Goal: Information Seeking & Learning: Check status

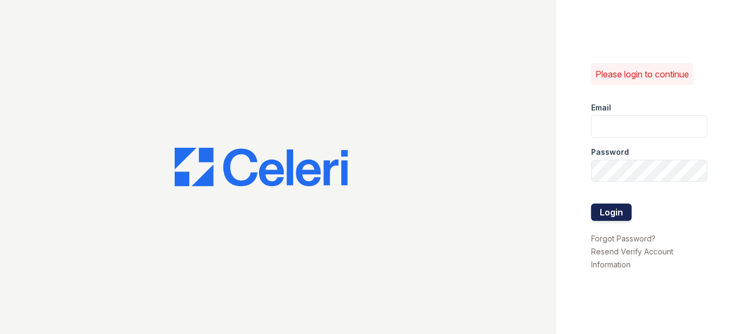
type input "prescottpark2@cafmanagement.com"
click at [627, 210] on button "Login" at bounding box center [611, 211] width 41 height 17
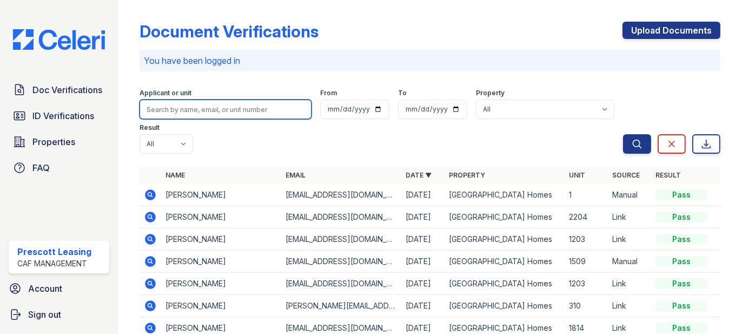
click at [264, 110] on input "search" at bounding box center [226, 109] width 172 height 19
type input "[PERSON_NAME]"
click at [623, 134] on button "Search" at bounding box center [637, 143] width 28 height 19
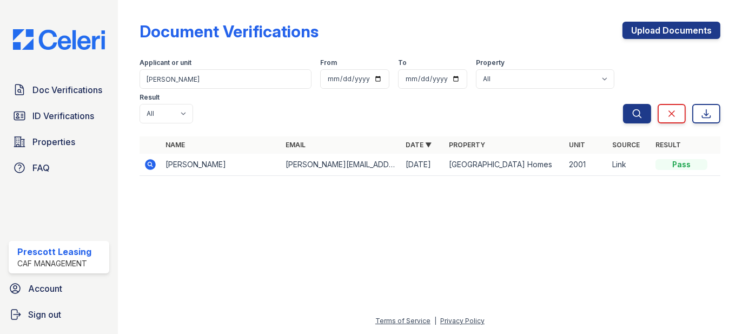
click at [148, 158] on icon at bounding box center [150, 164] width 13 height 13
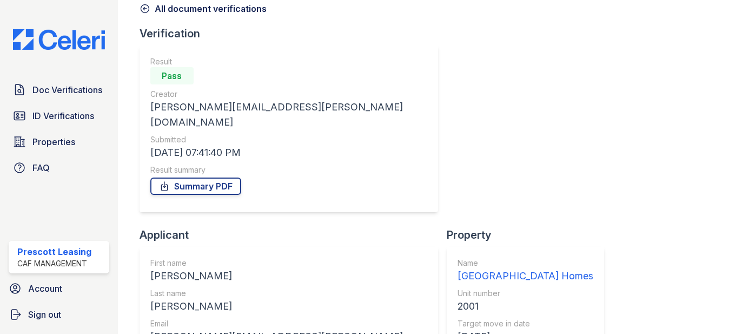
scroll to position [108, 0]
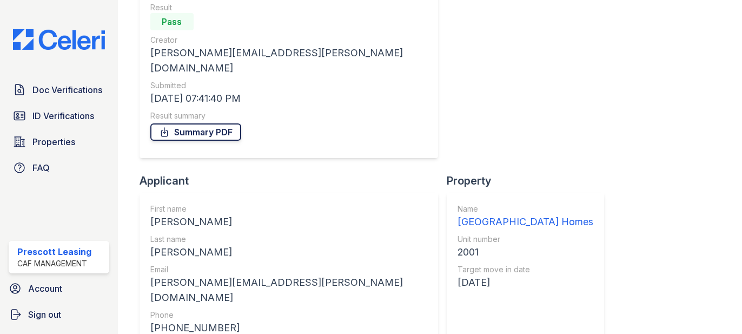
click at [207, 123] on link "Summary PDF" at bounding box center [195, 131] width 91 height 17
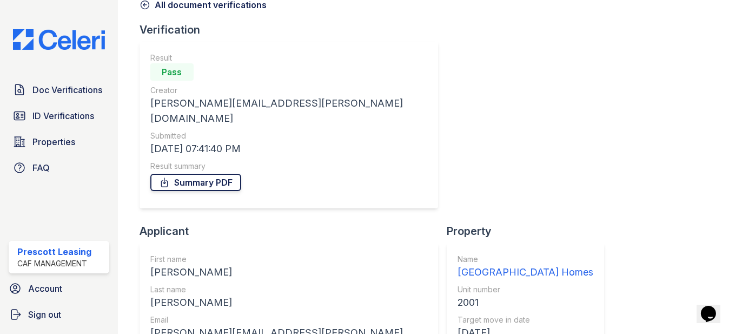
scroll to position [0, 0]
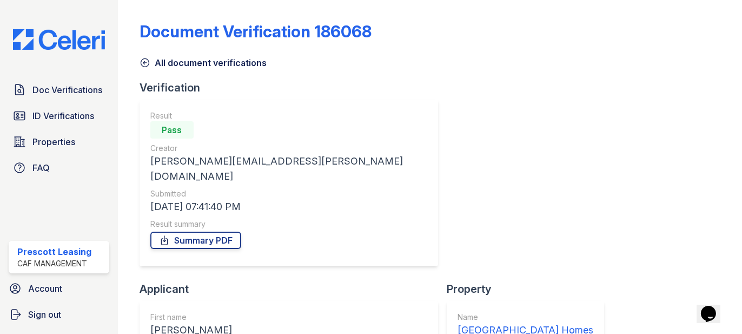
click at [146, 64] on icon at bounding box center [145, 62] width 11 height 11
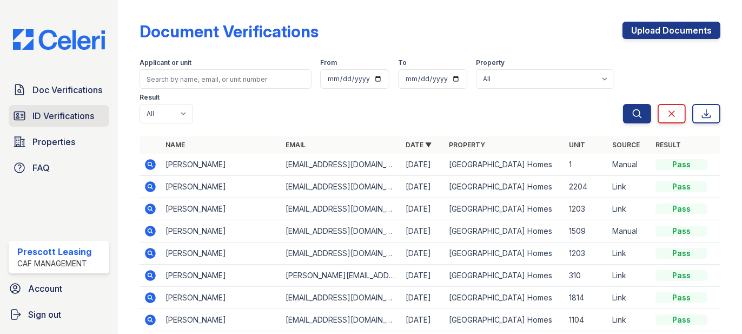
click at [43, 119] on span "ID Verifications" at bounding box center [63, 115] width 62 height 13
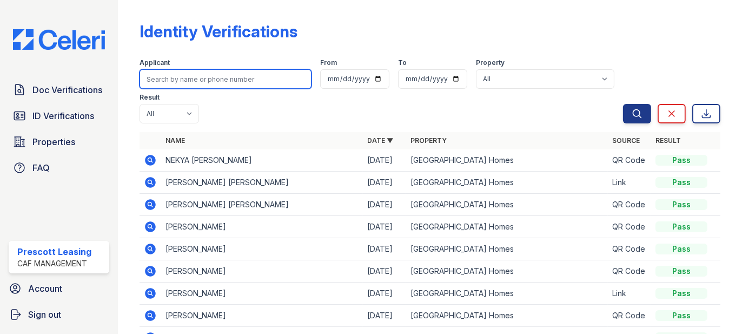
click at [220, 81] on input "search" at bounding box center [226, 78] width 172 height 19
type input "cynthia"
click at [623, 104] on button "Search" at bounding box center [637, 113] width 28 height 19
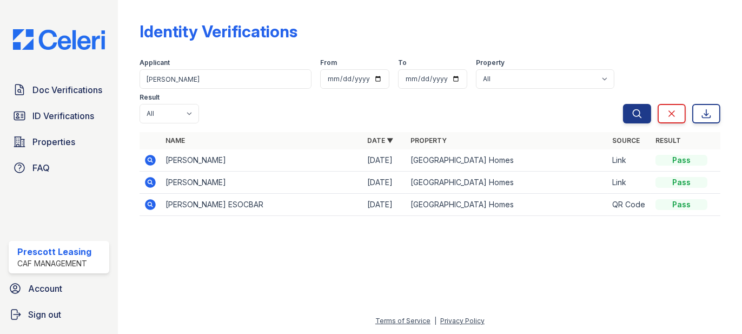
click at [155, 177] on icon at bounding box center [150, 182] width 11 height 11
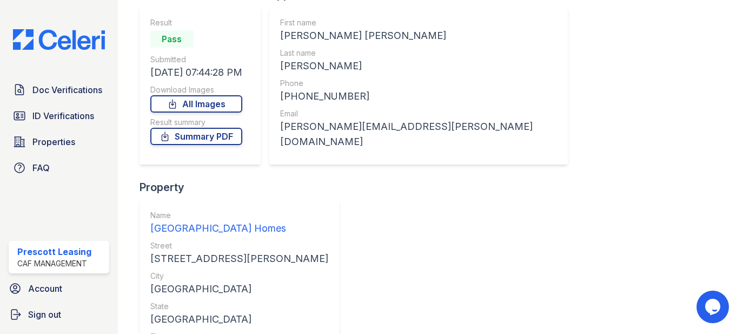
scroll to position [108, 0]
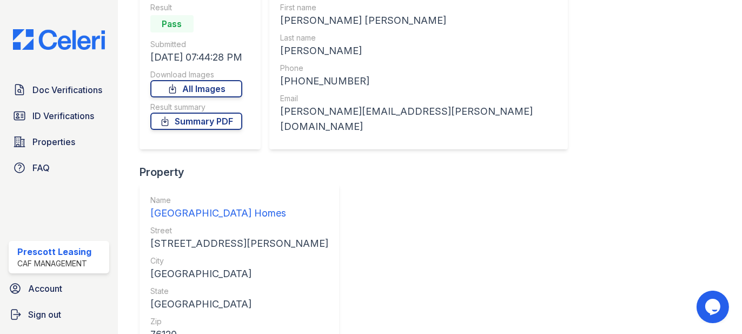
click at [200, 124] on link "Summary PDF" at bounding box center [196, 121] width 92 height 17
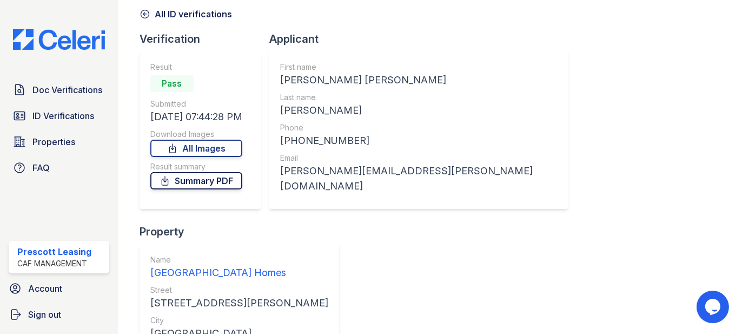
scroll to position [0, 0]
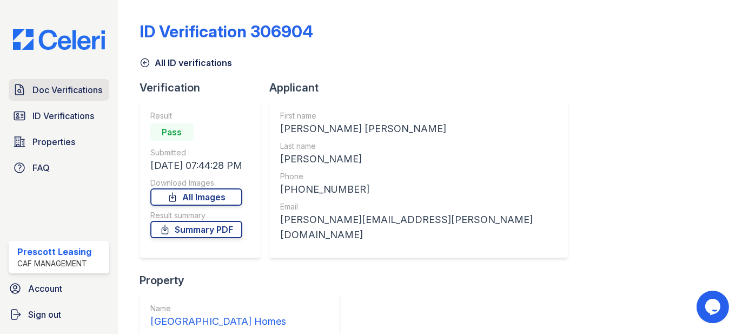
click at [58, 89] on span "Doc Verifications" at bounding box center [67, 89] width 70 height 13
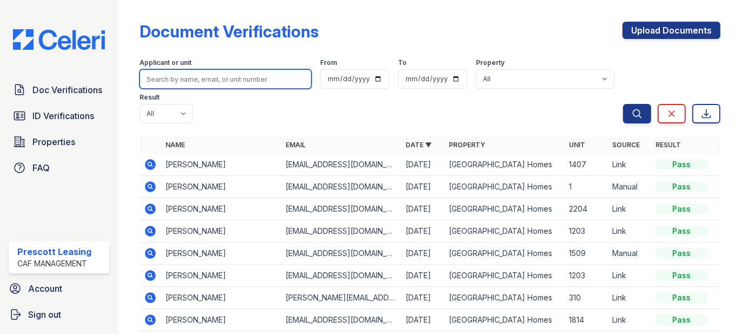
click at [203, 82] on input "search" at bounding box center [226, 78] width 172 height 19
type input "cyntia"
click at [623, 104] on button "Search" at bounding box center [637, 113] width 28 height 19
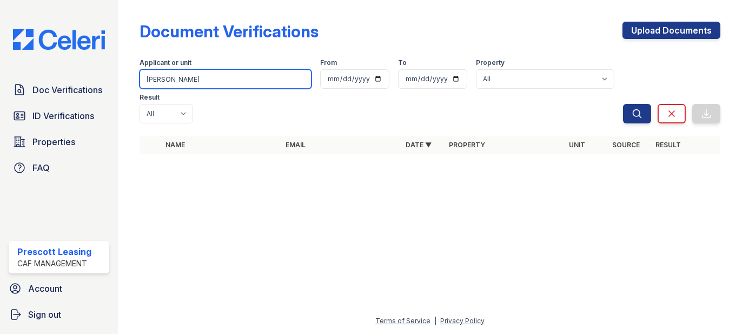
click at [203, 82] on input "cyntia" at bounding box center [226, 78] width 172 height 19
type input "cynthia"
click at [623, 104] on button "Search" at bounding box center [637, 113] width 28 height 19
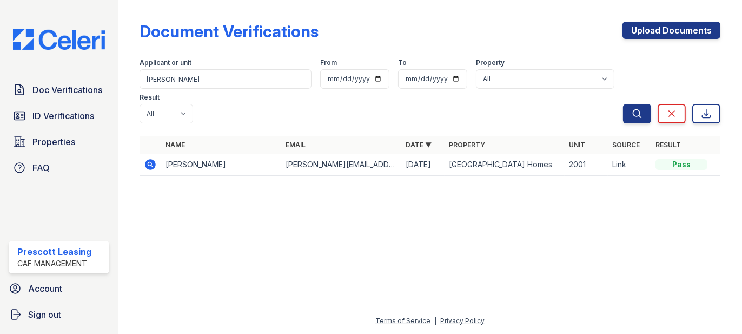
click at [150, 158] on icon at bounding box center [150, 164] width 13 height 13
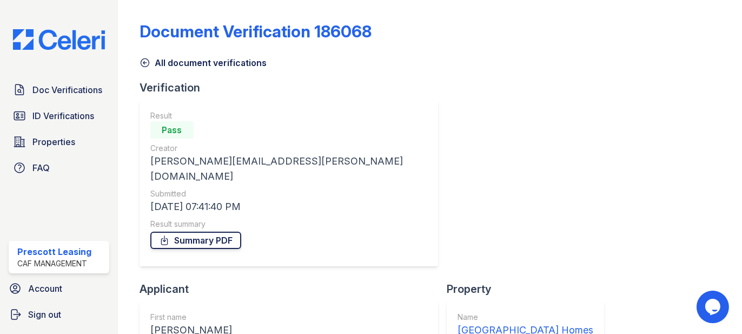
click at [202, 232] on link "Summary PDF" at bounding box center [195, 240] width 91 height 17
click at [57, 93] on span "Doc Verifications" at bounding box center [67, 89] width 70 height 13
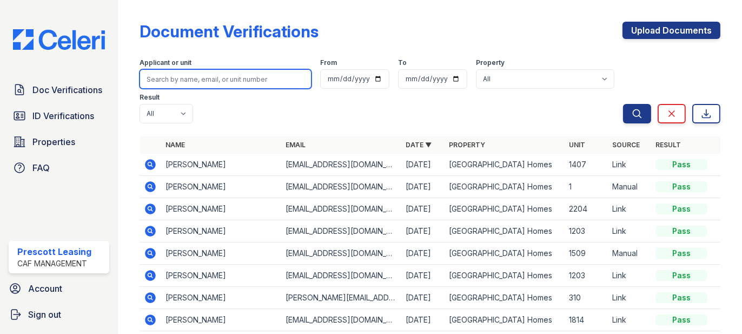
click at [187, 80] on input "search" at bounding box center [226, 78] width 172 height 19
type input "norman"
click at [623, 104] on button "Search" at bounding box center [637, 113] width 28 height 19
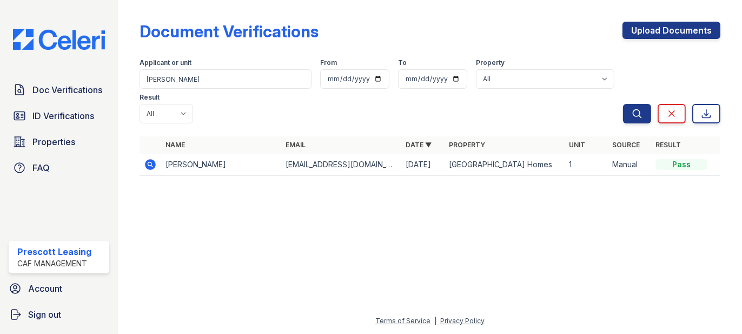
click at [157, 154] on td at bounding box center [151, 165] width 22 height 22
click at [147, 159] on icon at bounding box center [150, 164] width 11 height 11
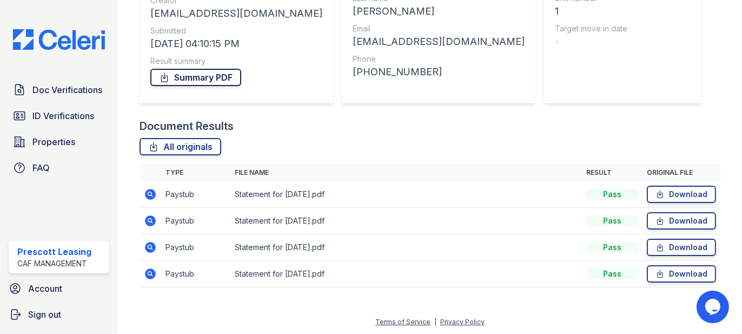
click at [185, 83] on link "Summary PDF" at bounding box center [195, 77] width 91 height 17
click at [687, 193] on link "Download" at bounding box center [681, 194] width 69 height 17
click at [611, 114] on div "Document Verification 198589 All document verifications Verification Result Pas…" at bounding box center [430, 78] width 581 height 442
click at [532, 144] on div "All originals" at bounding box center [430, 146] width 581 height 17
click at [542, 128] on div "Document Results" at bounding box center [430, 126] width 581 height 15
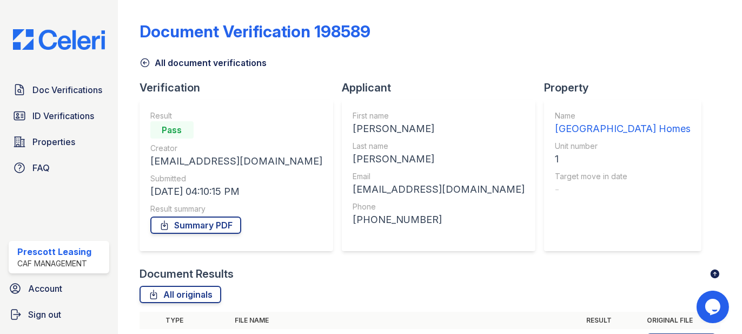
scroll to position [54, 0]
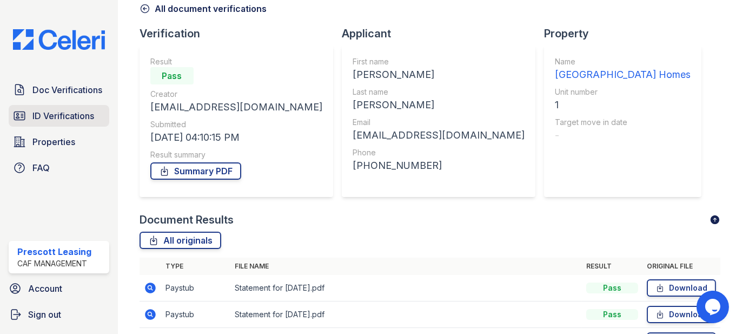
click at [65, 111] on span "ID Verifications" at bounding box center [63, 115] width 62 height 13
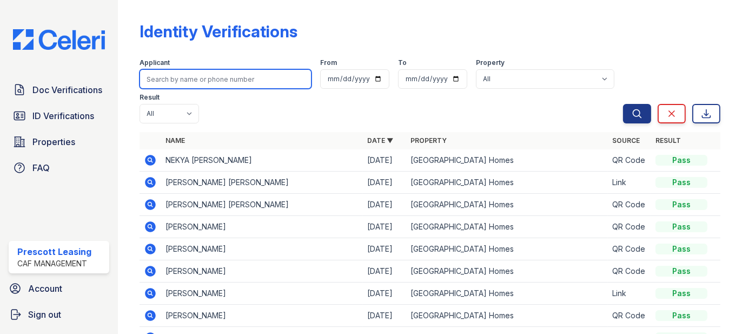
click at [248, 82] on input "search" at bounding box center [226, 78] width 172 height 19
type input "simon"
click at [623, 104] on button "Search" at bounding box center [637, 113] width 28 height 19
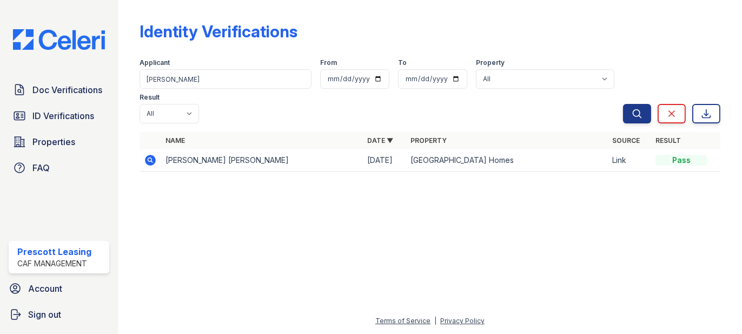
click at [148, 158] on icon at bounding box center [149, 159] width 3 height 3
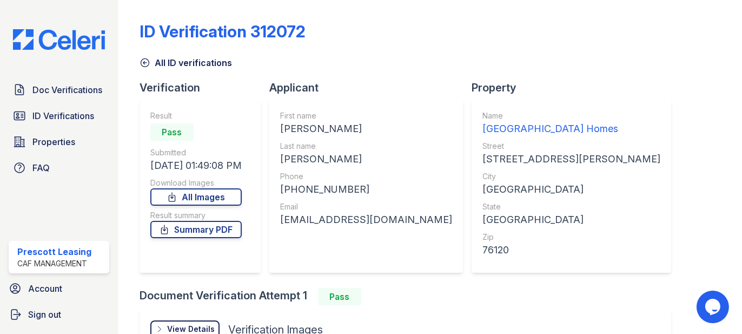
click at [147, 63] on icon at bounding box center [145, 62] width 11 height 11
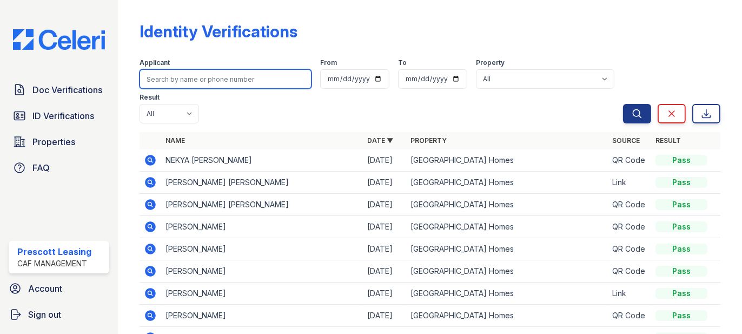
click at [229, 74] on input "search" at bounding box center [226, 78] width 172 height 19
type input "simon"
click at [623, 104] on button "Search" at bounding box center [637, 113] width 28 height 19
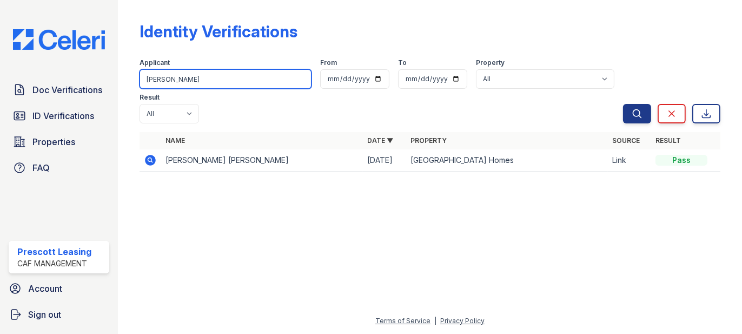
click at [203, 81] on input "simon" at bounding box center [226, 78] width 172 height 19
click at [236, 80] on input "simon" at bounding box center [226, 78] width 172 height 19
click at [191, 81] on input "search" at bounding box center [226, 78] width 172 height 19
type input "contrella"
click at [623, 104] on button "Search" at bounding box center [637, 113] width 28 height 19
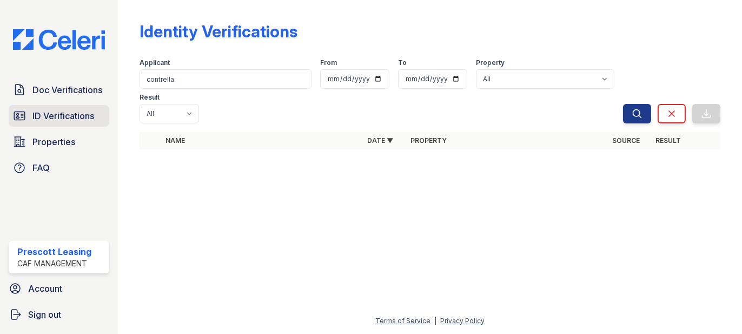
click at [42, 117] on span "ID Verifications" at bounding box center [63, 115] width 62 height 13
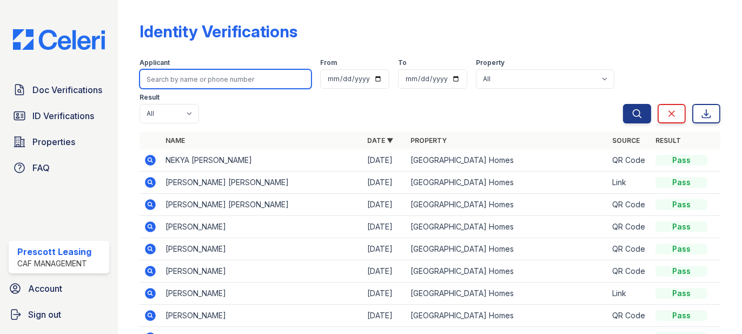
click at [266, 74] on input "search" at bounding box center [226, 78] width 172 height 19
type input "kay"
click at [623, 104] on button "Search" at bounding box center [637, 113] width 28 height 19
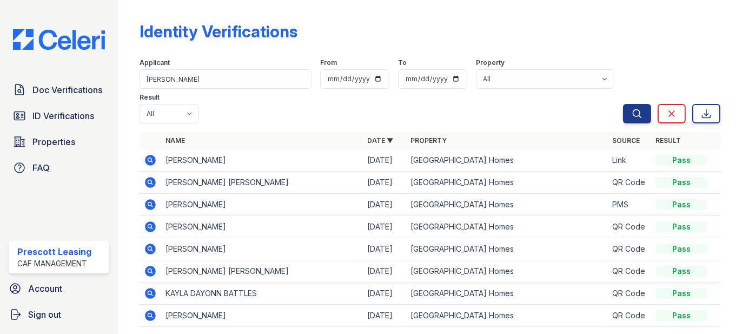
click at [149, 160] on icon at bounding box center [149, 159] width 3 height 3
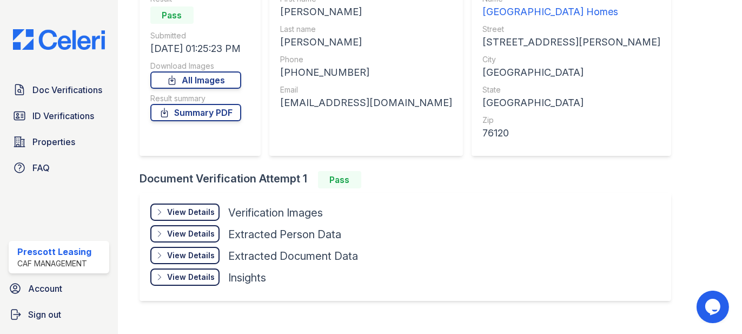
scroll to position [133, 0]
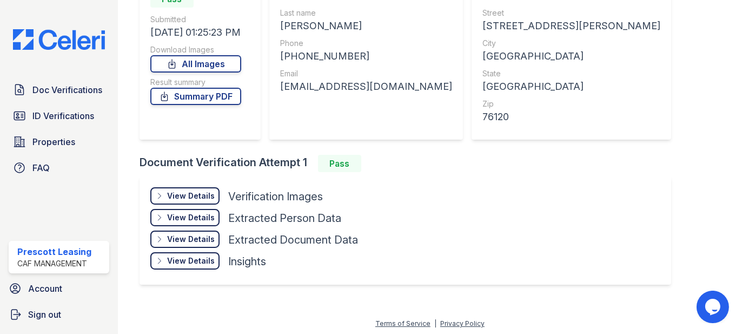
click at [192, 205] on div "View Details Details Hide Details Details Verification Images" at bounding box center [254, 198] width 208 height 22
click at [193, 196] on div "View Details" at bounding box center [191, 195] width 48 height 11
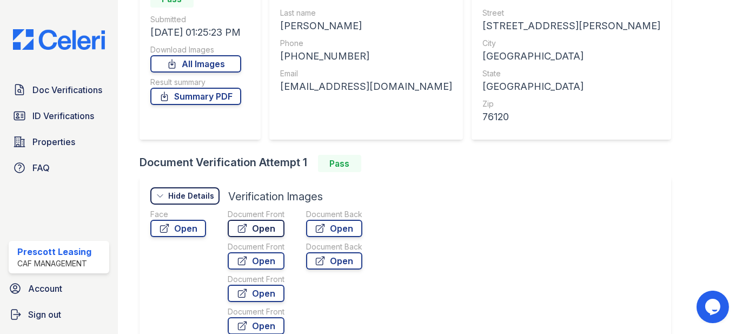
click at [243, 231] on icon at bounding box center [242, 228] width 11 height 11
click at [208, 94] on link "Summary PDF" at bounding box center [195, 96] width 91 height 17
click at [91, 94] on span "Doc Verifications" at bounding box center [67, 89] width 70 height 13
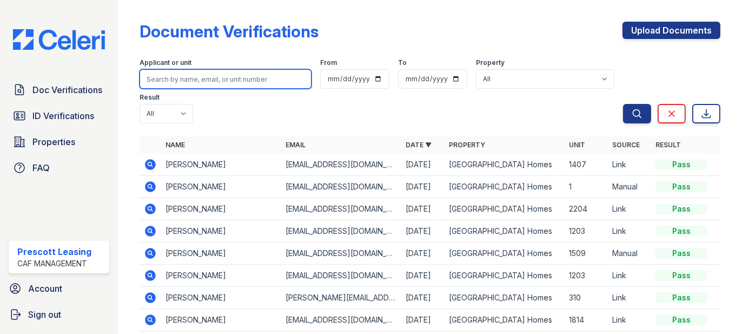
click at [234, 81] on input "search" at bounding box center [226, 78] width 172 height 19
type input "j"
type input "kay"
click at [623, 104] on button "Search" at bounding box center [637, 113] width 28 height 19
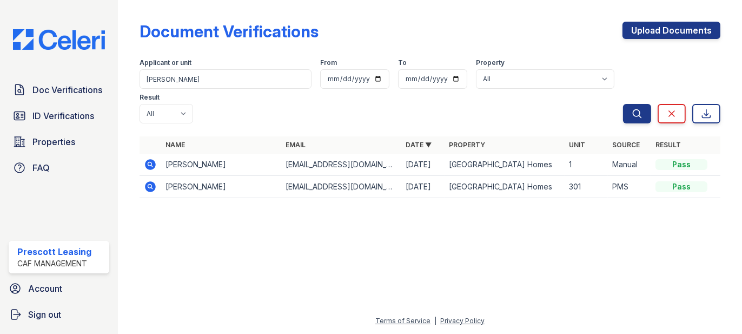
click at [153, 159] on icon at bounding box center [150, 164] width 11 height 11
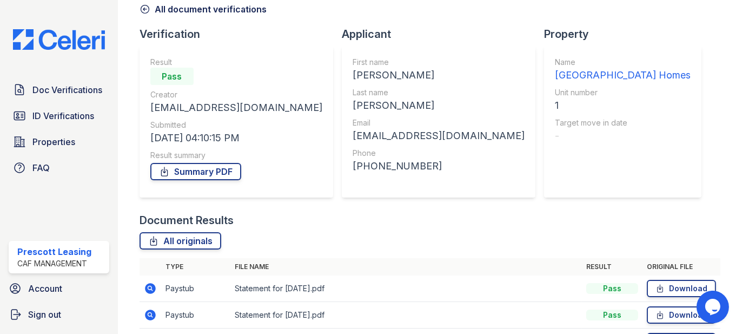
scroll to position [108, 0]
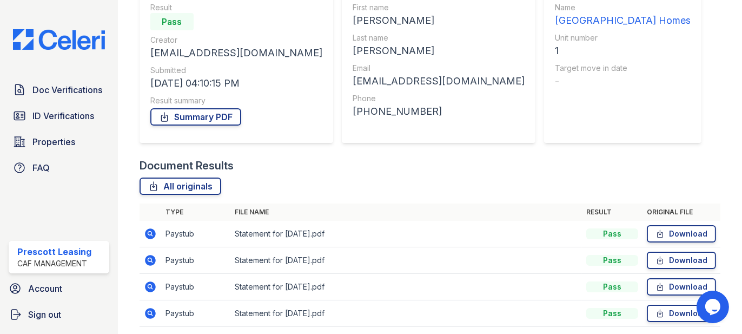
click at [149, 236] on icon at bounding box center [150, 233] width 11 height 11
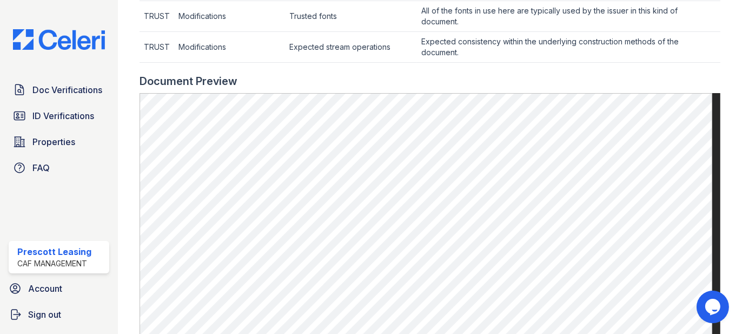
scroll to position [216, 0]
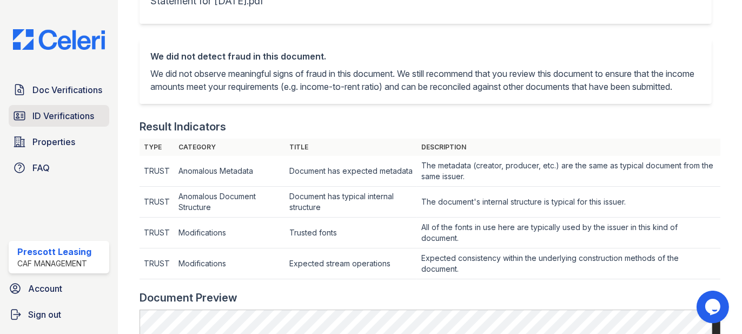
click at [81, 105] on link "ID Verifications" at bounding box center [59, 116] width 101 height 22
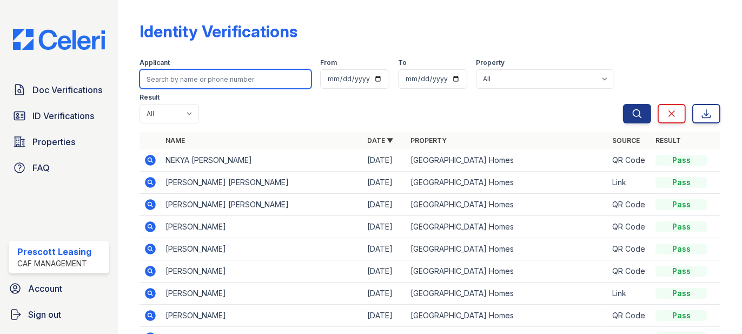
click at [198, 75] on input "search" at bounding box center [226, 78] width 172 height 19
type input "[PERSON_NAME]"
click at [623, 104] on button "Search" at bounding box center [637, 113] width 28 height 19
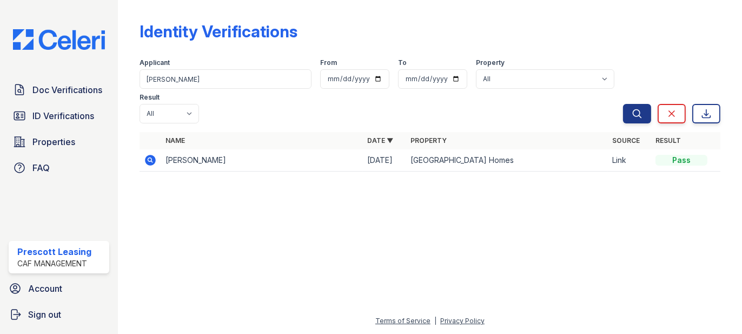
click at [154, 155] on icon at bounding box center [150, 160] width 11 height 11
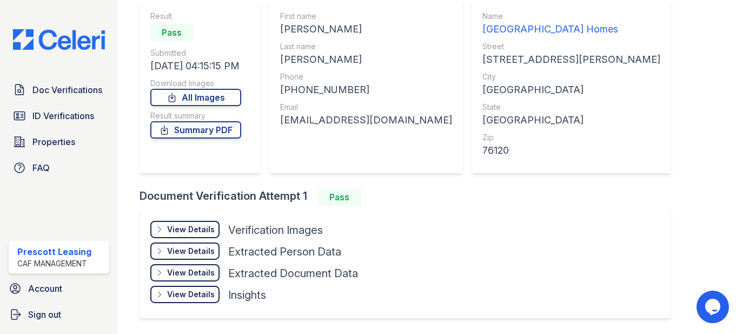
scroll to position [108, 0]
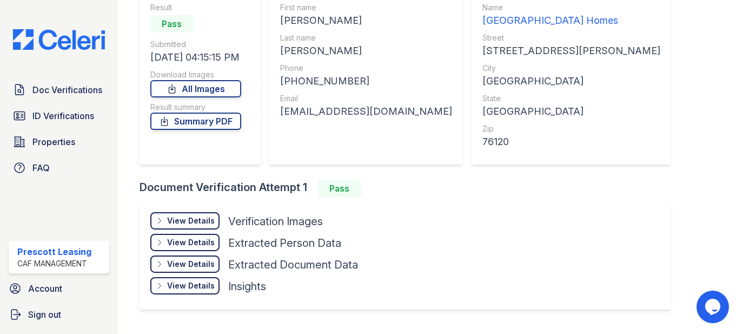
click at [393, 214] on div "View Details Details Hide Details Details Verification Images Face Open Documen…" at bounding box center [406, 255] width 532 height 108
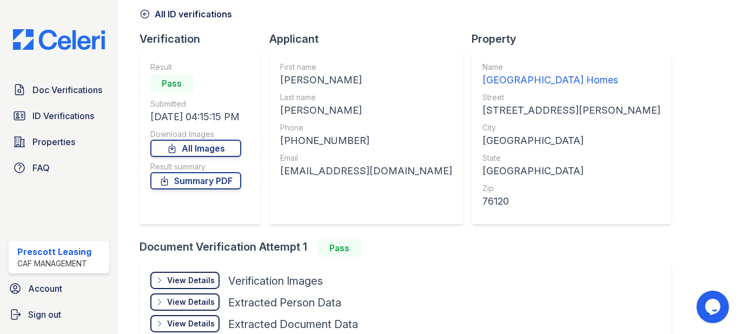
scroll to position [0, 0]
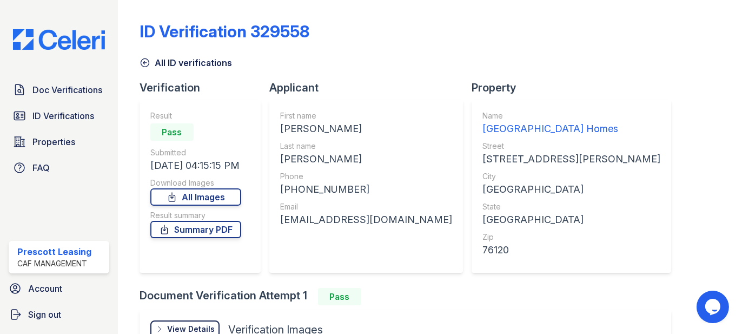
click at [223, 117] on div "Result" at bounding box center [195, 115] width 91 height 11
drag, startPoint x: 280, startPoint y: 162, endPoint x: 334, endPoint y: 154, distance: 54.7
click at [334, 154] on div "LIGHTNER" at bounding box center [366, 159] width 172 height 15
copy div "LIGHTNER"
click at [54, 90] on span "Doc Verifications" at bounding box center [67, 89] width 70 height 13
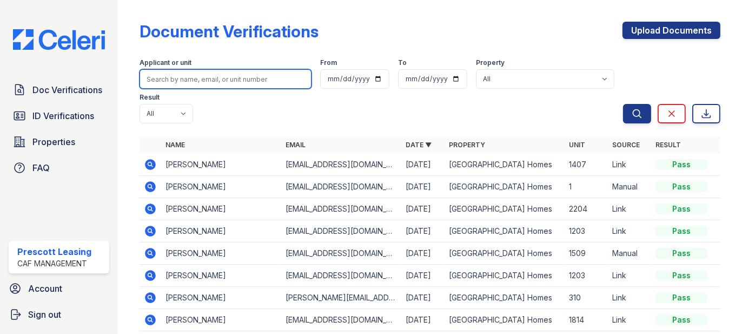
click at [255, 88] on input "search" at bounding box center [226, 78] width 172 height 19
click at [255, 84] on input "search" at bounding box center [226, 78] width 172 height 19
paste input "LIGHTNER"
type input "LIGHTNER"
click at [623, 104] on button "Search" at bounding box center [637, 113] width 28 height 19
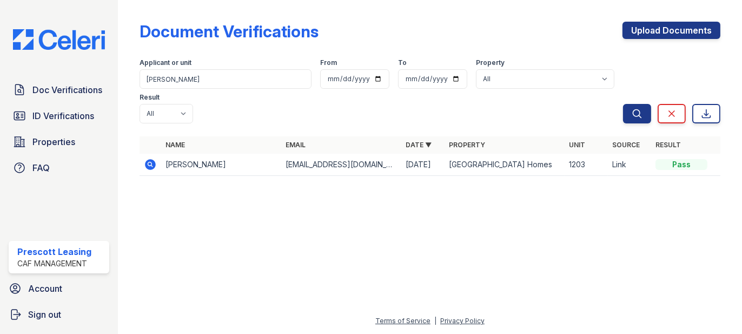
click at [150, 159] on icon at bounding box center [150, 164] width 11 height 11
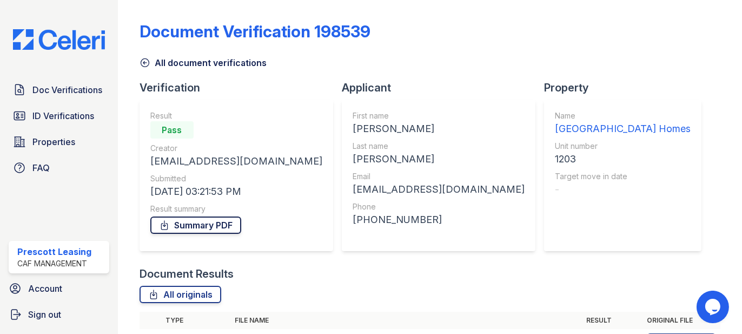
click at [215, 227] on link "Summary PDF" at bounding box center [195, 224] width 91 height 17
click at [43, 111] on span "ID Verifications" at bounding box center [63, 115] width 62 height 13
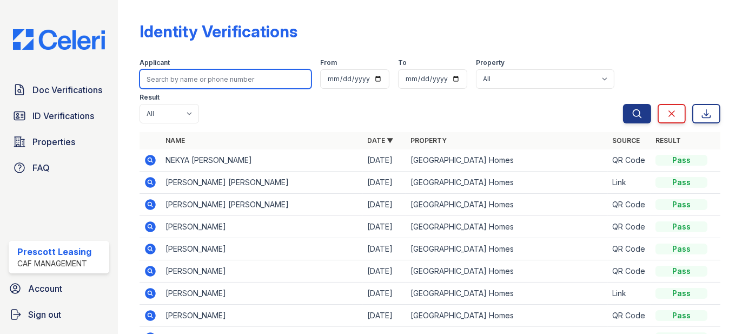
click at [226, 81] on input "search" at bounding box center [226, 78] width 172 height 19
type input "eloisa"
click at [623, 104] on button "Search" at bounding box center [637, 113] width 28 height 19
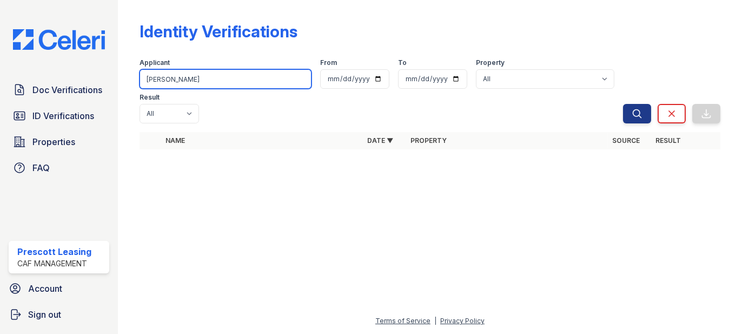
click at [226, 81] on input "eloisa" at bounding box center [226, 78] width 172 height 19
click at [240, 82] on input "eloisa" at bounding box center [226, 78] width 172 height 19
click at [235, 81] on input "eloisa" at bounding box center [226, 78] width 172 height 19
click at [236, 77] on input "eloisa" at bounding box center [226, 78] width 172 height 19
click at [178, 82] on input "search" at bounding box center [226, 78] width 172 height 19
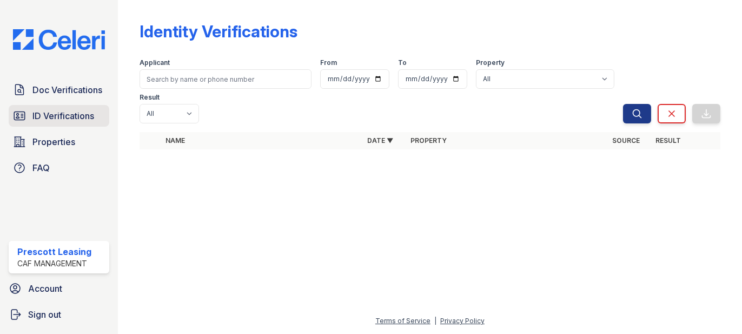
click at [85, 111] on span "ID Verifications" at bounding box center [63, 115] width 62 height 13
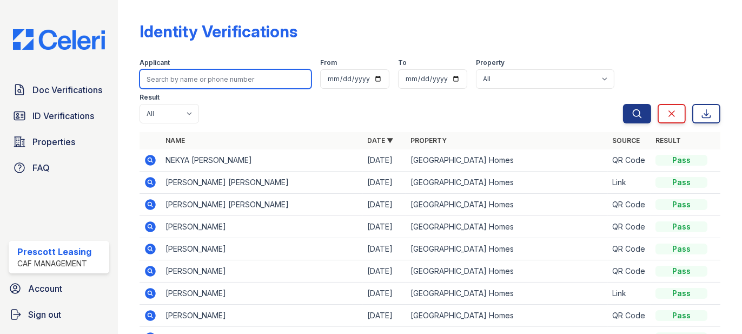
click at [179, 80] on input "search" at bounding box center [226, 78] width 172 height 19
type input "haley"
click at [623, 104] on button "Search" at bounding box center [637, 113] width 28 height 19
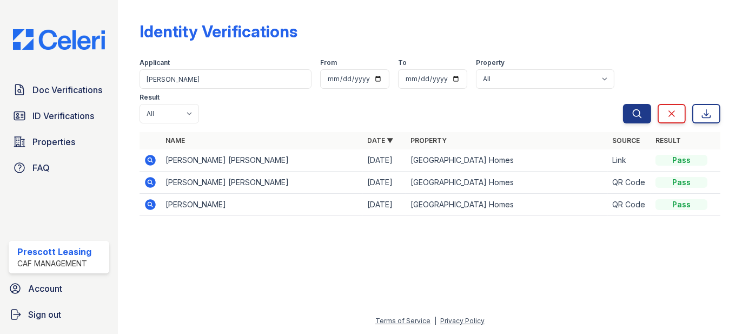
click at [146, 155] on icon at bounding box center [150, 160] width 11 height 11
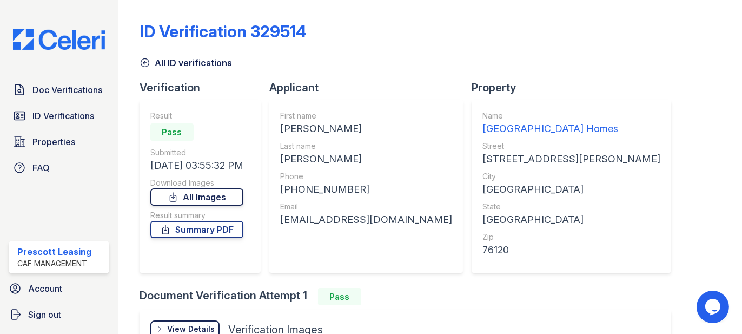
click at [208, 198] on link "All Images" at bounding box center [196, 196] width 93 height 17
click at [75, 113] on span "ID Verifications" at bounding box center [63, 115] width 62 height 13
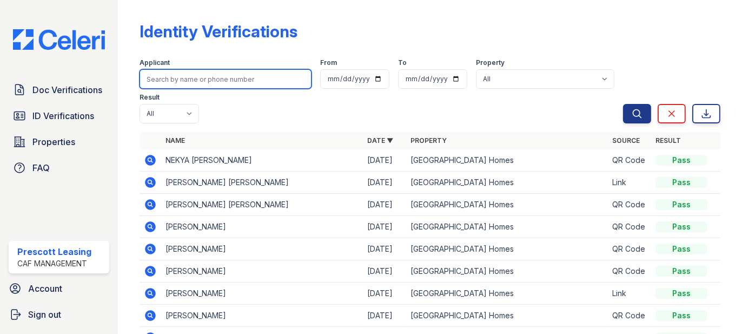
click at [239, 77] on input "search" at bounding box center [226, 78] width 172 height 19
type input "lightner"
click at [623, 104] on button "Search" at bounding box center [637, 113] width 28 height 19
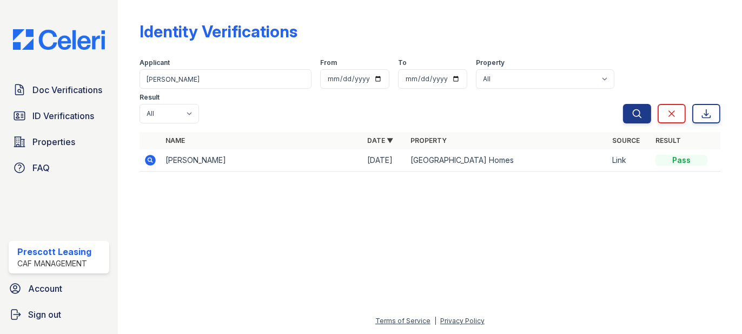
click at [150, 155] on icon at bounding box center [150, 160] width 11 height 11
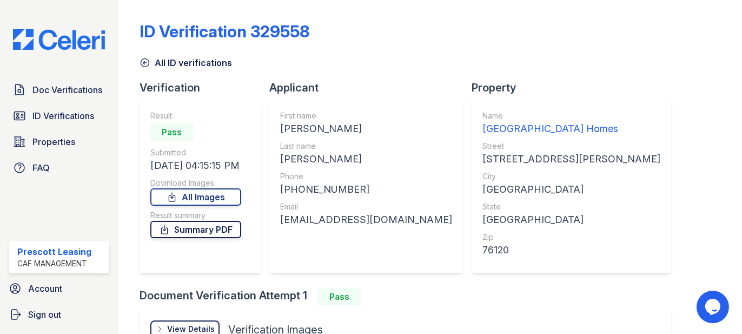
click at [202, 229] on link "Summary PDF" at bounding box center [195, 229] width 91 height 17
click at [35, 114] on span "ID Verifications" at bounding box center [63, 115] width 62 height 13
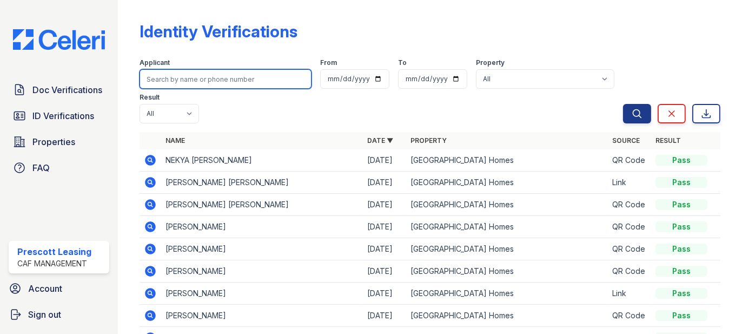
click at [218, 76] on input "search" at bounding box center [226, 78] width 172 height 19
type input "james"
click at [623, 104] on button "Search" at bounding box center [637, 113] width 28 height 19
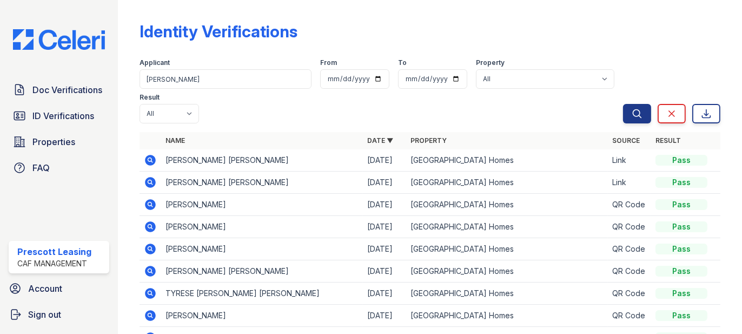
click at [152, 163] on icon at bounding box center [150, 160] width 11 height 11
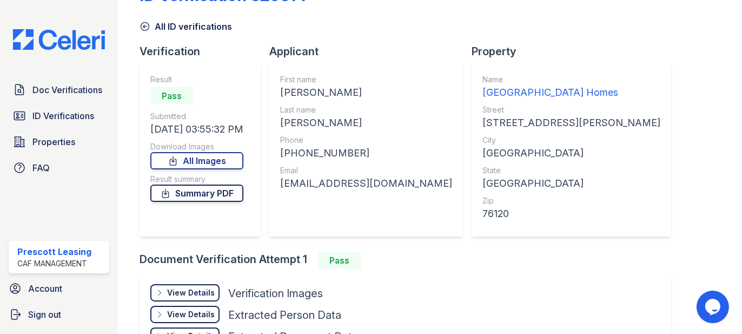
scroll to position [54, 0]
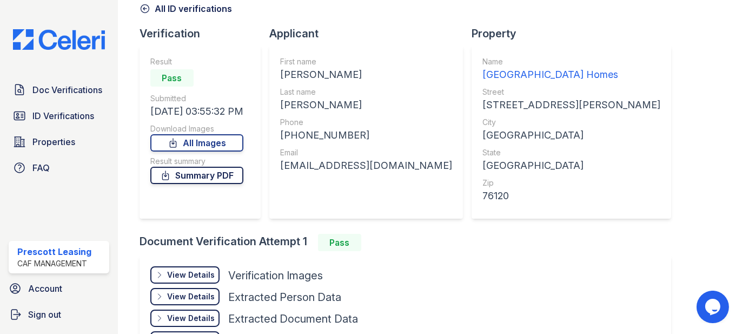
click at [222, 170] on link "Summary PDF" at bounding box center [196, 175] width 93 height 17
click at [62, 106] on link "ID Verifications" at bounding box center [59, 116] width 101 height 22
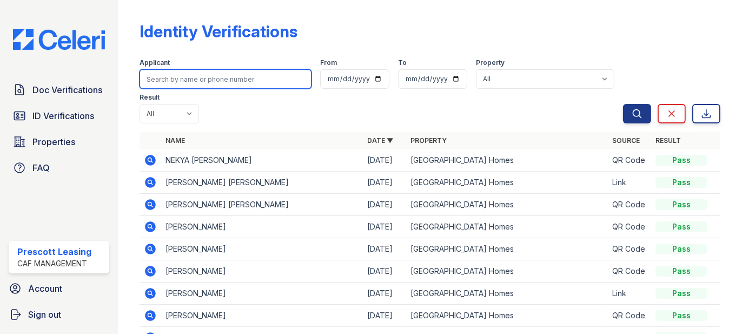
click at [206, 78] on input "search" at bounding box center [226, 78] width 172 height 19
type input "haley"
click at [623, 104] on button "Search" at bounding box center [637, 113] width 28 height 19
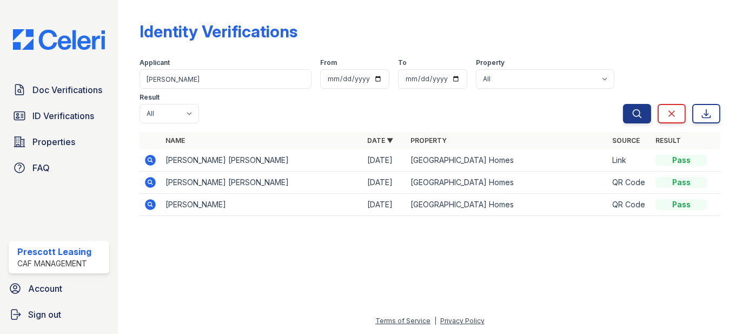
click at [155, 155] on icon at bounding box center [150, 160] width 11 height 11
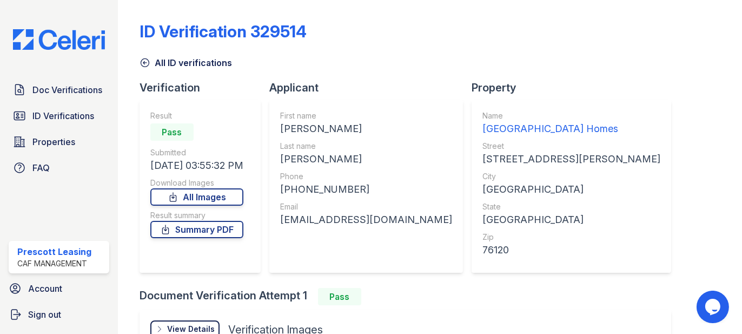
scroll to position [108, 0]
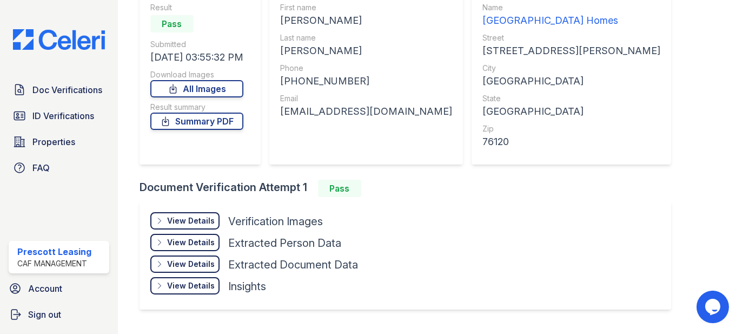
click at [180, 220] on div "View Details" at bounding box center [191, 220] width 48 height 11
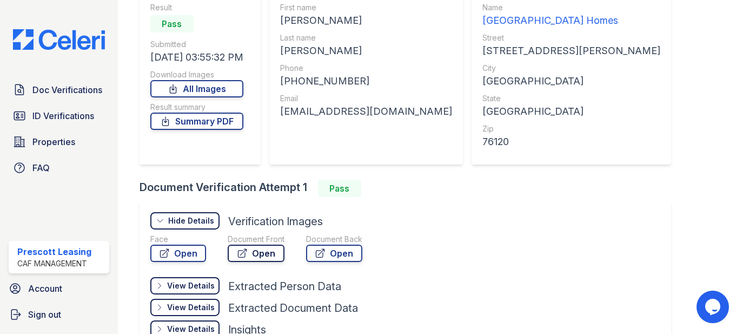
click at [260, 249] on link "Open" at bounding box center [256, 253] width 57 height 17
click at [72, 111] on span "ID Verifications" at bounding box center [63, 115] width 62 height 13
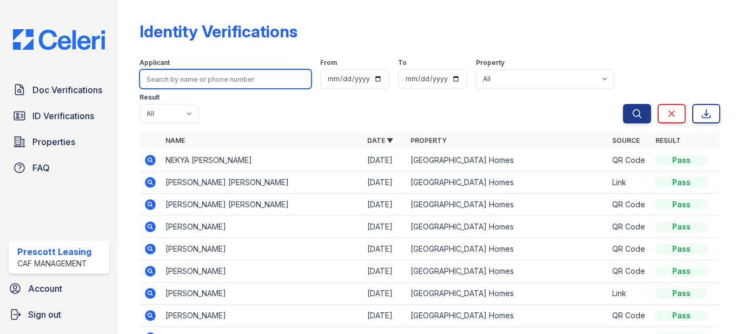
click at [217, 75] on input "search" at bounding box center [226, 78] width 172 height 19
type input "eloisa"
click at [623, 104] on button "Search" at bounding box center [637, 113] width 28 height 19
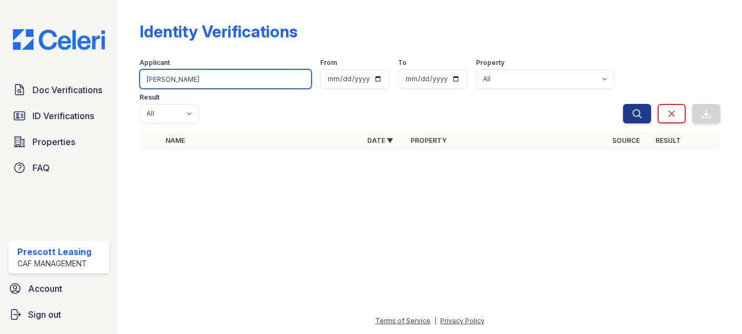
click at [217, 75] on input "eloisa" at bounding box center [226, 78] width 172 height 19
click at [236, 82] on input "eloisa" at bounding box center [226, 78] width 172 height 19
click at [202, 86] on input "eloisa" at bounding box center [226, 78] width 172 height 19
type input "elosie"
click at [623, 104] on button "Search" at bounding box center [637, 113] width 28 height 19
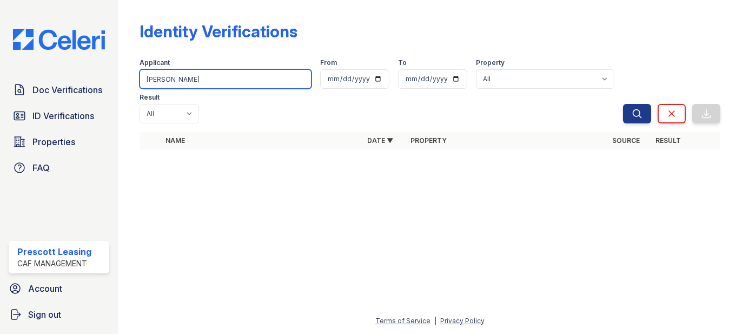
click at [234, 81] on input "elosie" at bounding box center [226, 78] width 172 height 19
click at [202, 84] on input "search" at bounding box center [226, 78] width 172 height 19
type input "lightner"
click at [623, 104] on button "Search" at bounding box center [637, 113] width 28 height 19
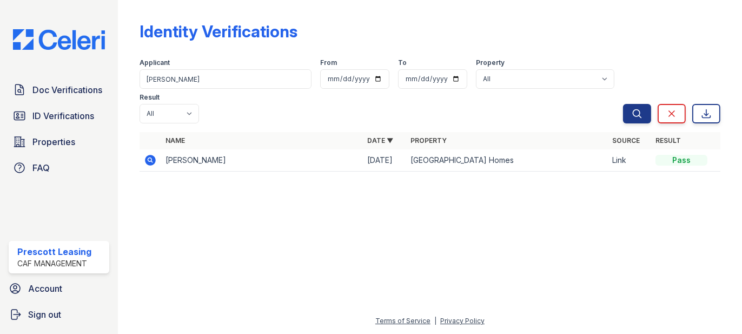
click at [148, 155] on icon at bounding box center [150, 160] width 11 height 11
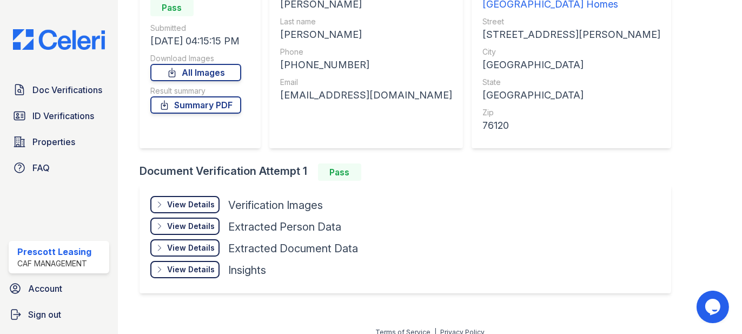
click at [198, 214] on div "View Details Details Hide Details Details Verification Images" at bounding box center [254, 207] width 208 height 22
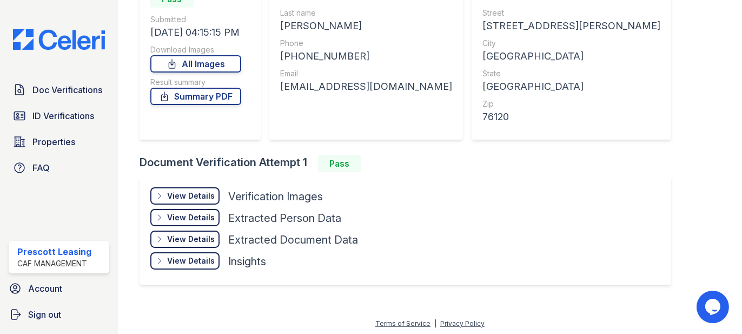
click at [199, 194] on div "View Details" at bounding box center [191, 195] width 48 height 11
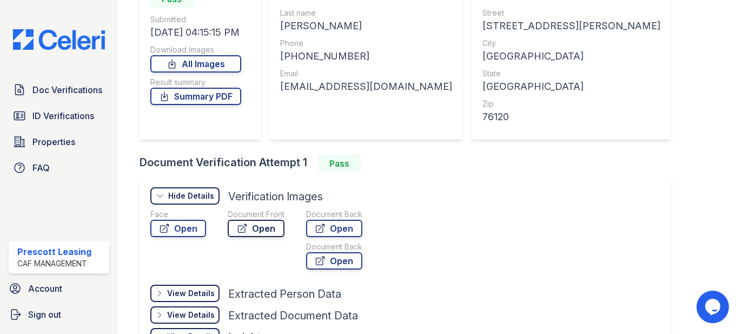
click at [252, 223] on link "Open" at bounding box center [256, 228] width 57 height 17
click at [71, 83] on span "Doc Verifications" at bounding box center [67, 89] width 70 height 13
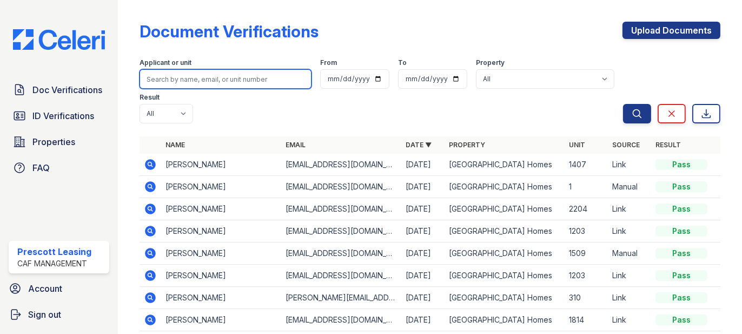
click at [200, 80] on input "search" at bounding box center [226, 78] width 172 height 19
type input "[PERSON_NAME]"
click at [623, 104] on button "Search" at bounding box center [637, 113] width 28 height 19
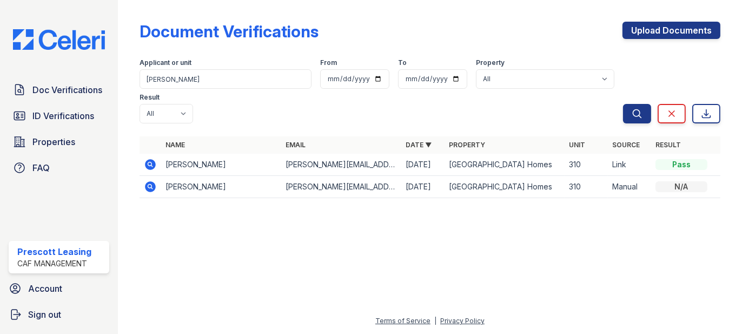
click at [152, 159] on icon at bounding box center [150, 164] width 11 height 11
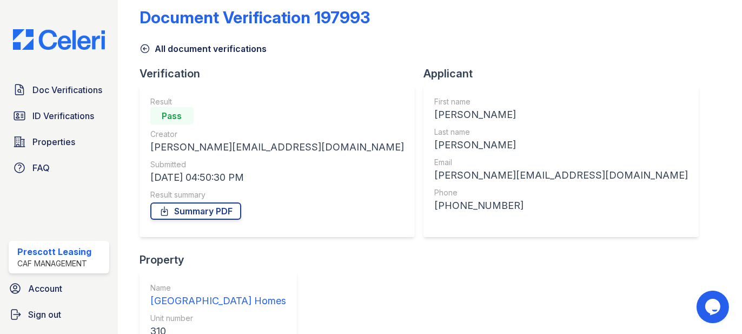
scroll to position [54, 0]
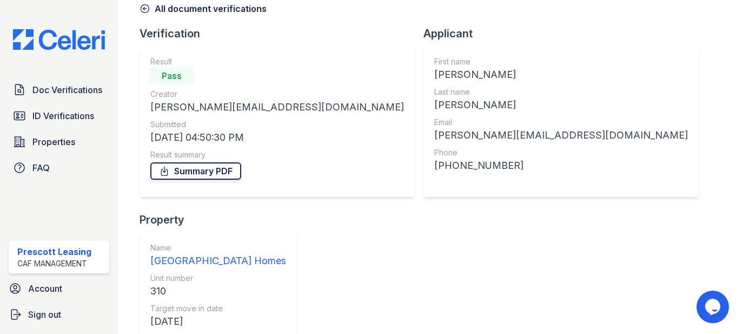
click at [182, 165] on link "Summary PDF" at bounding box center [195, 170] width 91 height 17
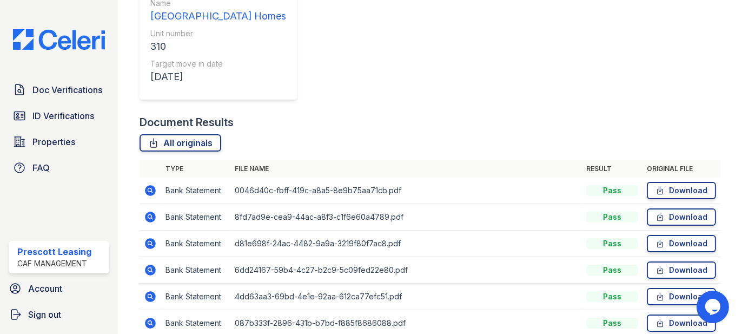
scroll to position [306, 0]
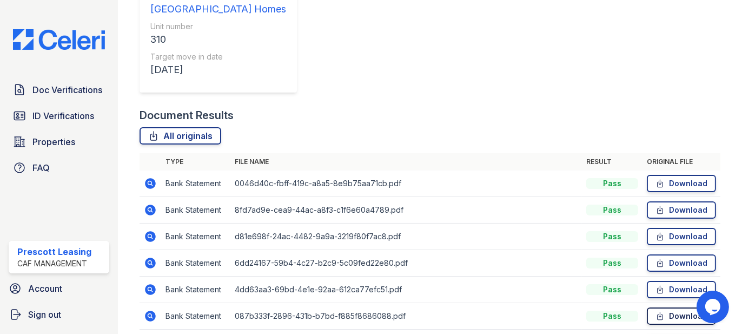
click at [689, 303] on td "Download" at bounding box center [682, 316] width 78 height 27
click at [685, 307] on link "Download" at bounding box center [681, 315] width 69 height 17
click at [31, 114] on link "ID Verifications" at bounding box center [59, 116] width 101 height 22
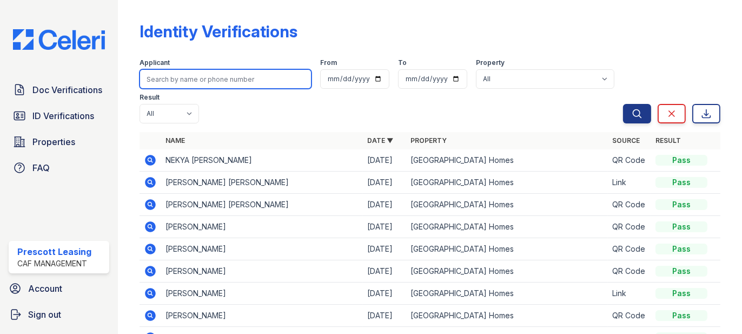
click at [203, 80] on input "search" at bounding box center [226, 78] width 172 height 19
type input "reynolds"
click at [623, 104] on button "Search" at bounding box center [637, 113] width 28 height 19
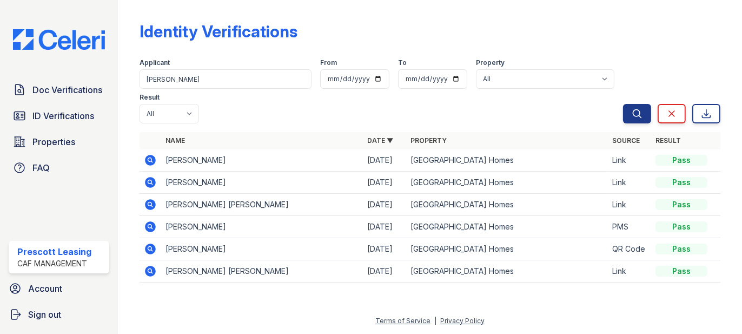
click at [151, 155] on icon at bounding box center [150, 160] width 11 height 11
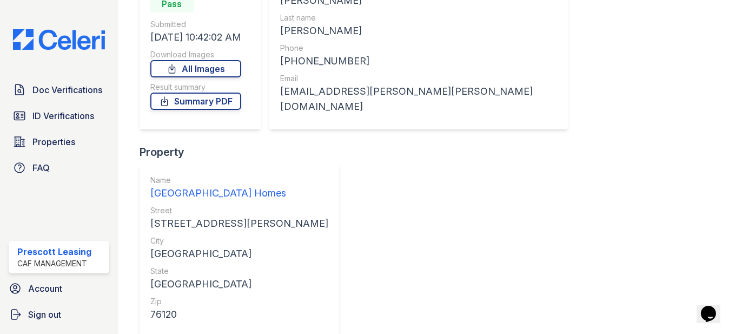
scroll to position [133, 0]
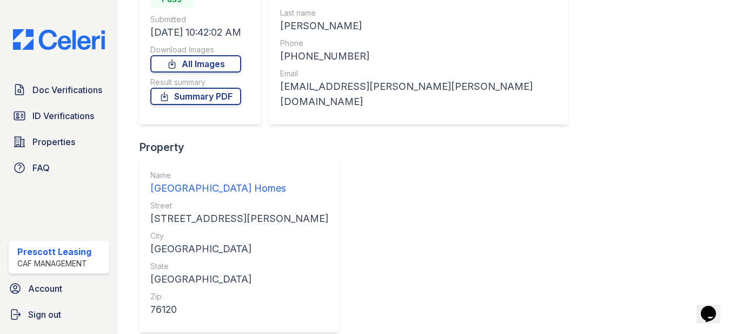
click at [202, 94] on link "Summary PDF" at bounding box center [195, 96] width 91 height 17
